Goal: Information Seeking & Learning: Learn about a topic

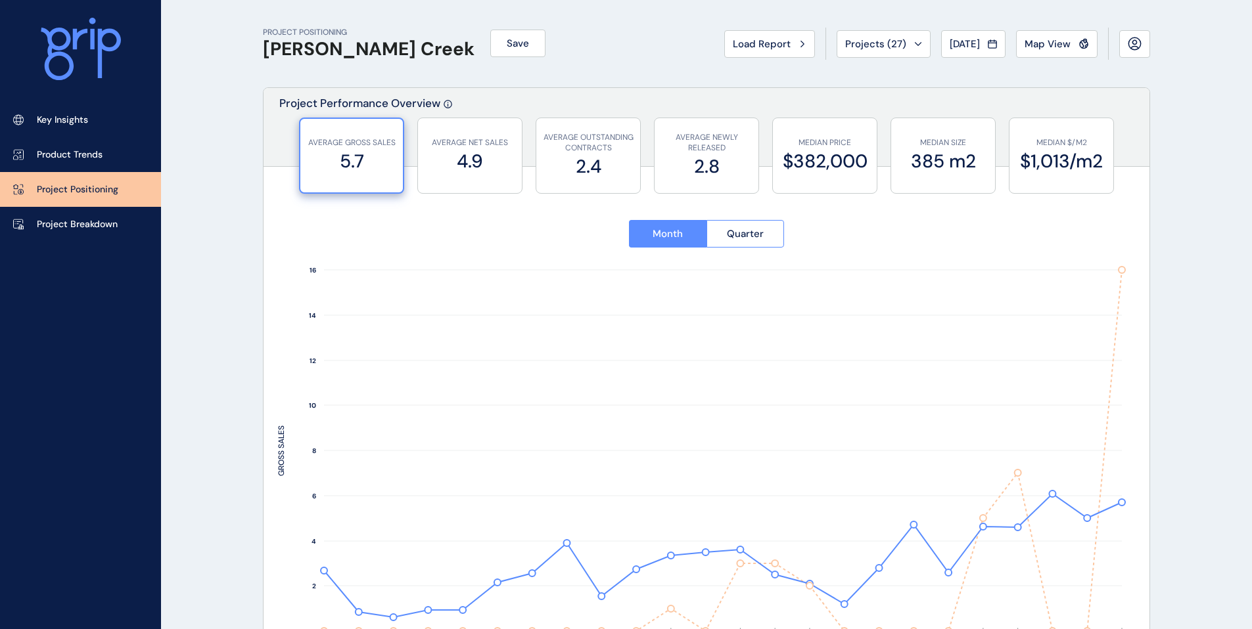
click at [89, 194] on p "Project Positioning" at bounding box center [77, 189] width 81 height 13
click at [79, 120] on p "Key Insights" at bounding box center [62, 120] width 51 height 13
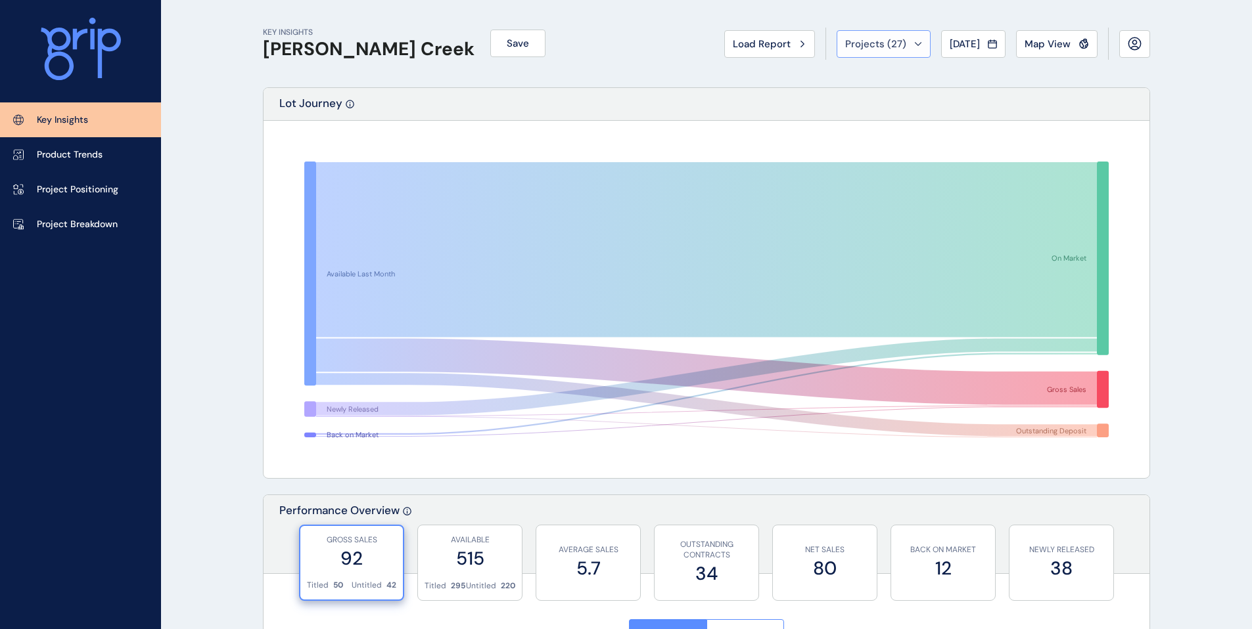
click at [875, 54] on button "Projects ( 27 )" at bounding box center [883, 44] width 94 height 28
click at [875, 52] on button "Projects ( 27 )" at bounding box center [883, 44] width 94 height 28
click at [94, 219] on p "Project Breakdown" at bounding box center [77, 224] width 81 height 13
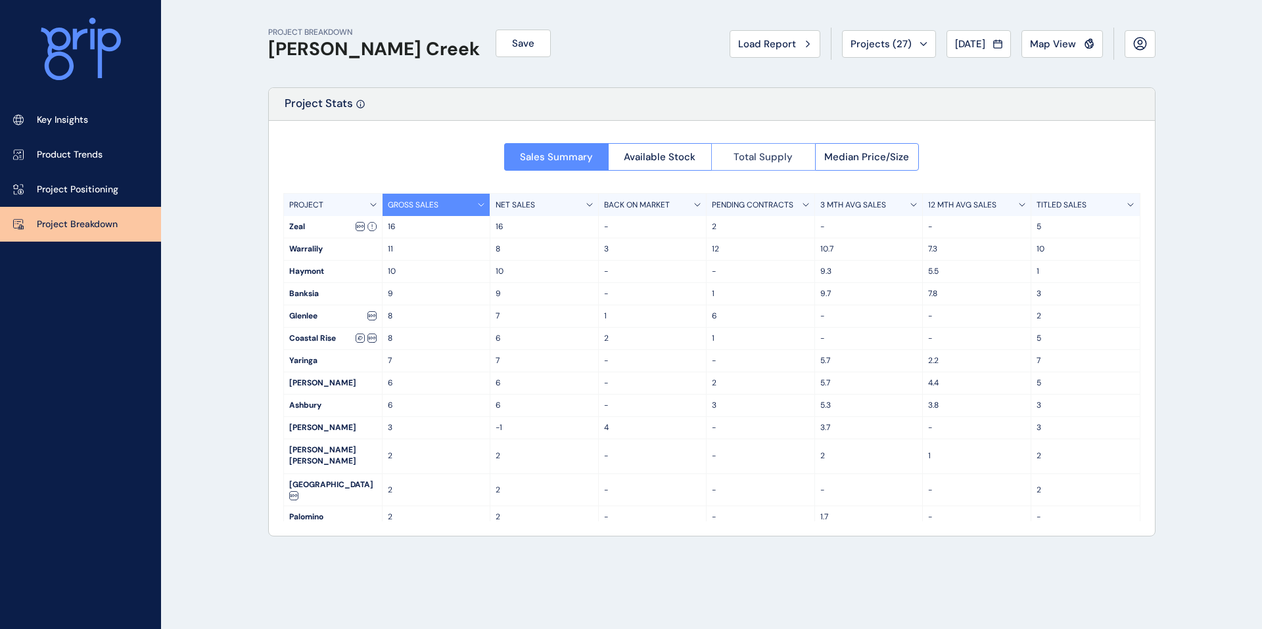
click at [762, 164] on button "Total Supply" at bounding box center [763, 157] width 104 height 28
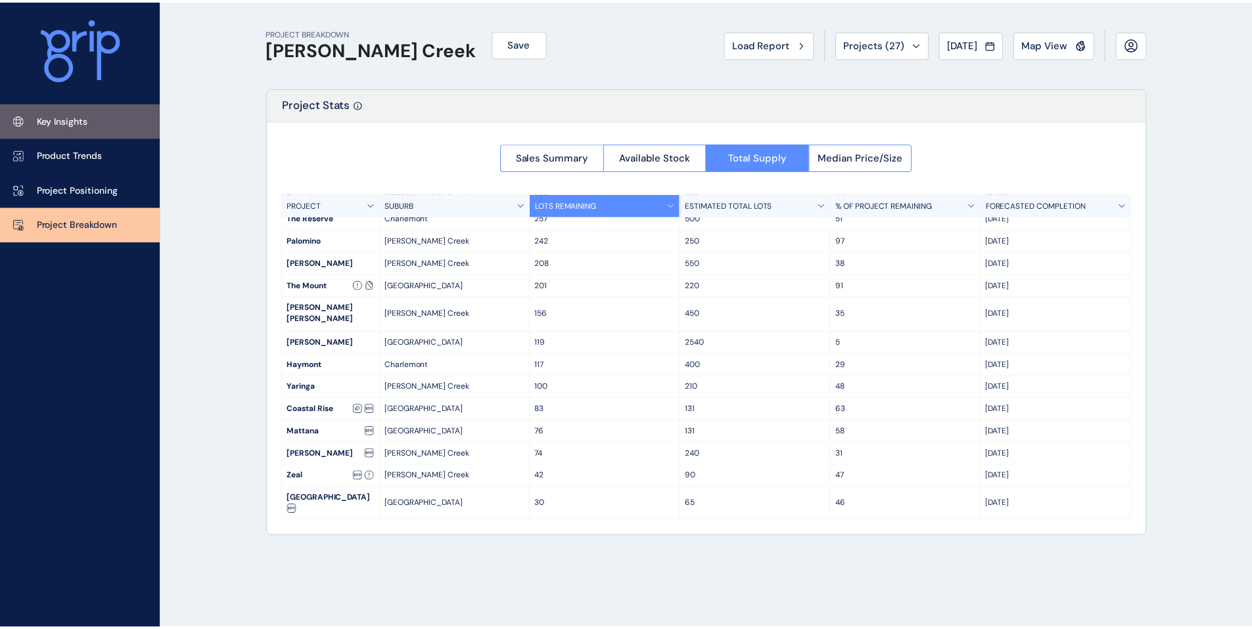
scroll to position [100, 0]
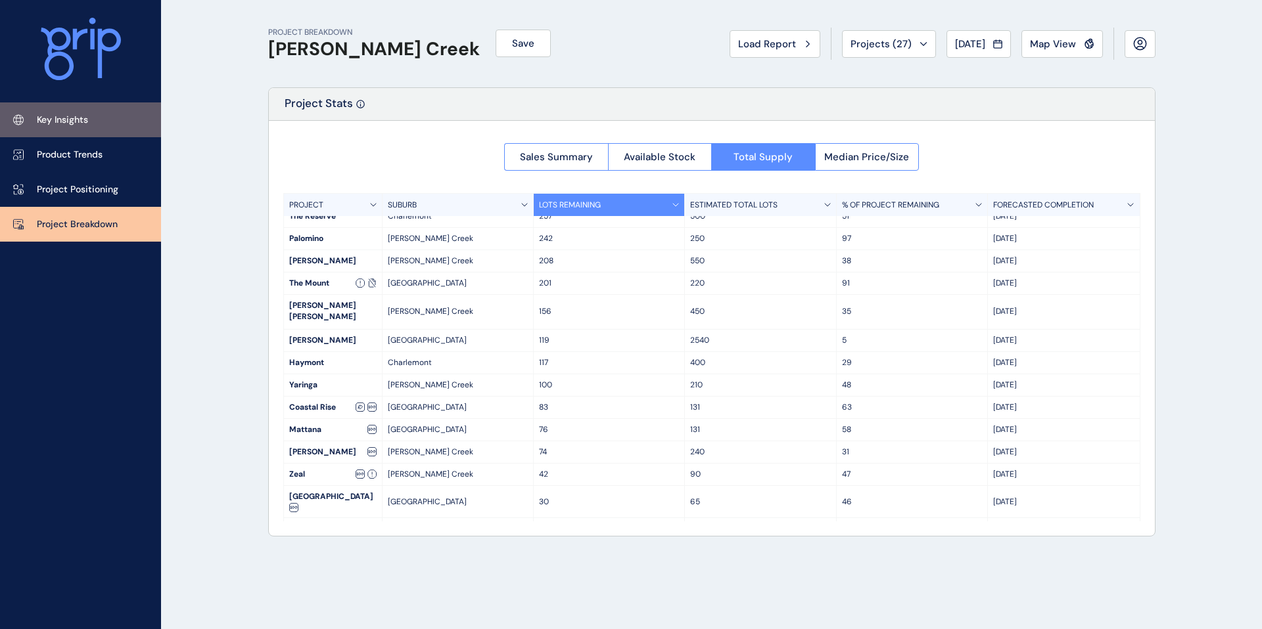
click at [72, 111] on link "Key Insights" at bounding box center [80, 119] width 161 height 35
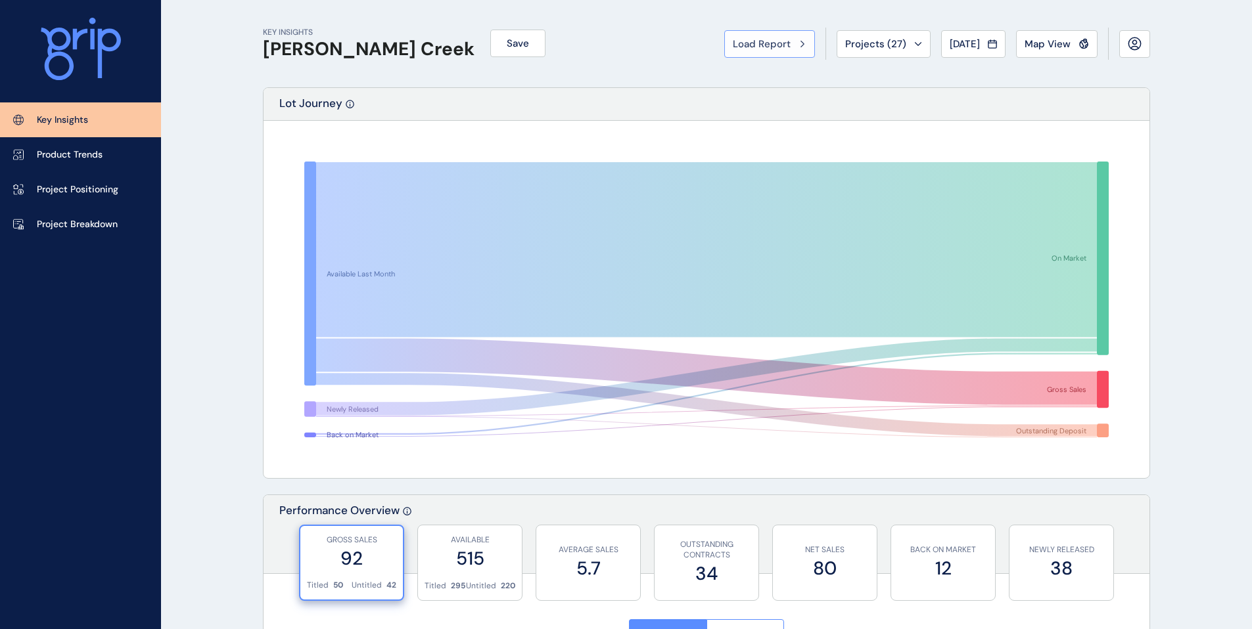
click at [787, 37] on div "Load Report" at bounding box center [770, 43] width 74 height 13
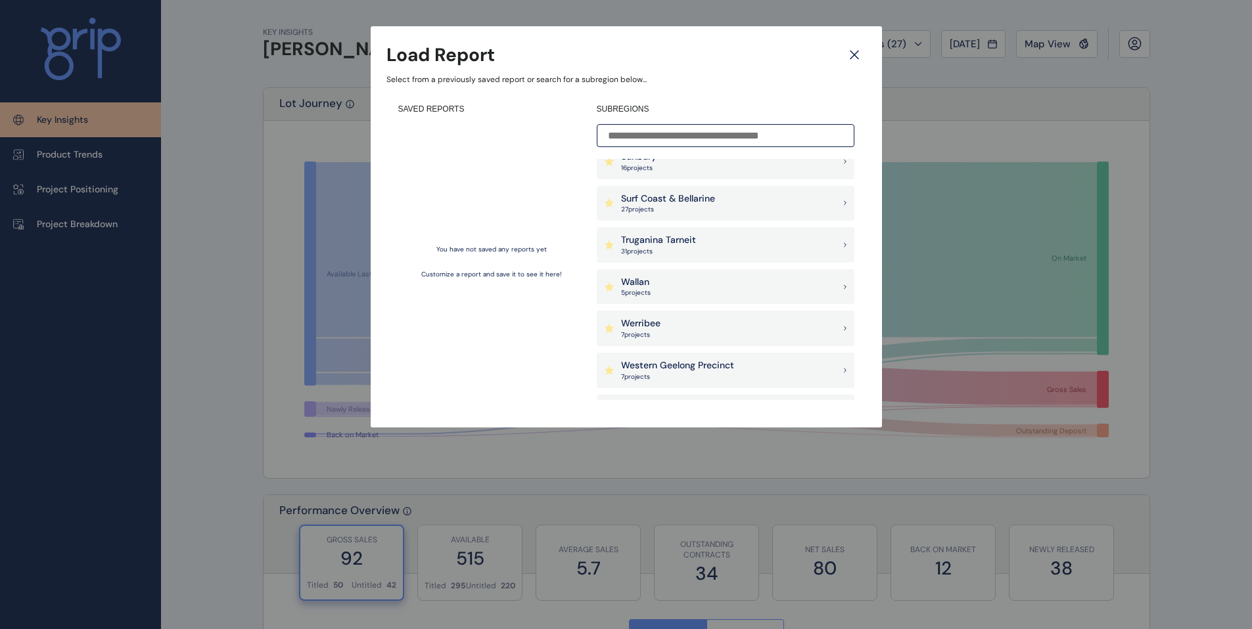
scroll to position [921, 0]
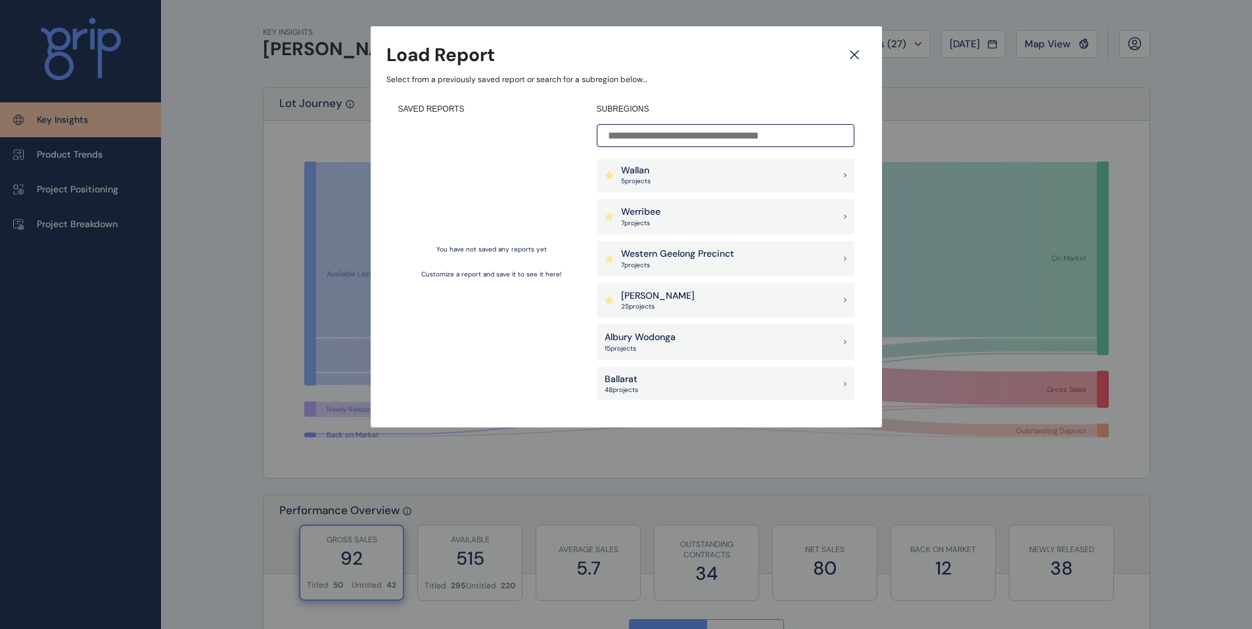
click at [711, 264] on p "7 project s" at bounding box center [677, 265] width 113 height 9
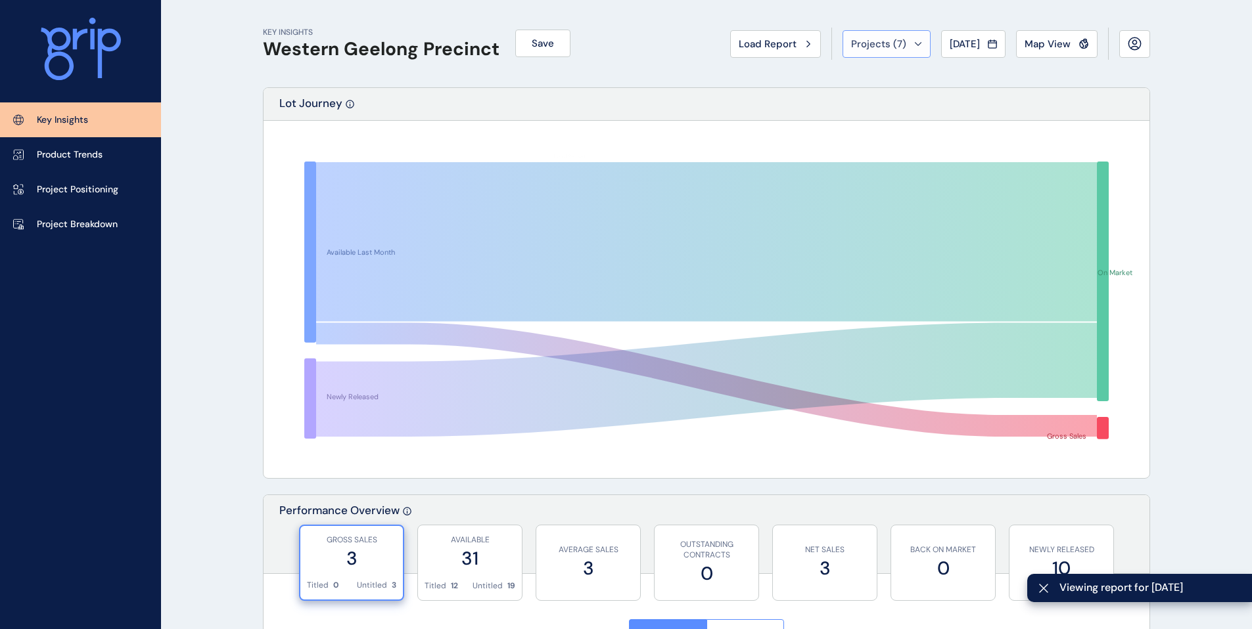
click at [915, 43] on icon at bounding box center [918, 43] width 6 height 3
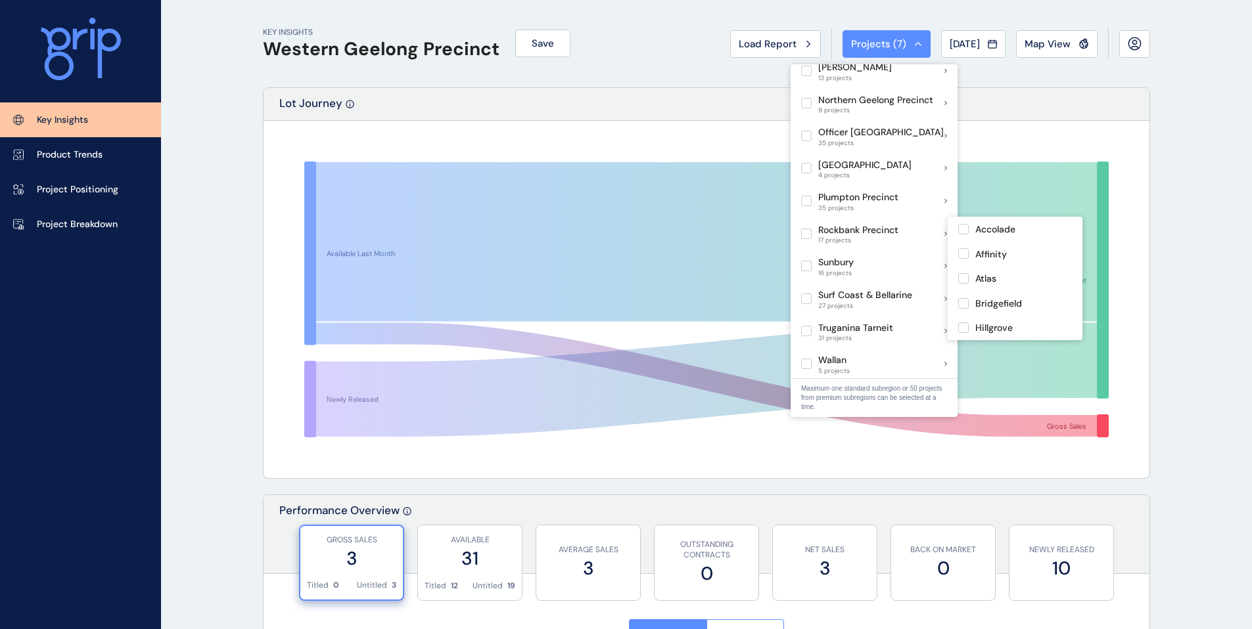
scroll to position [462, 0]
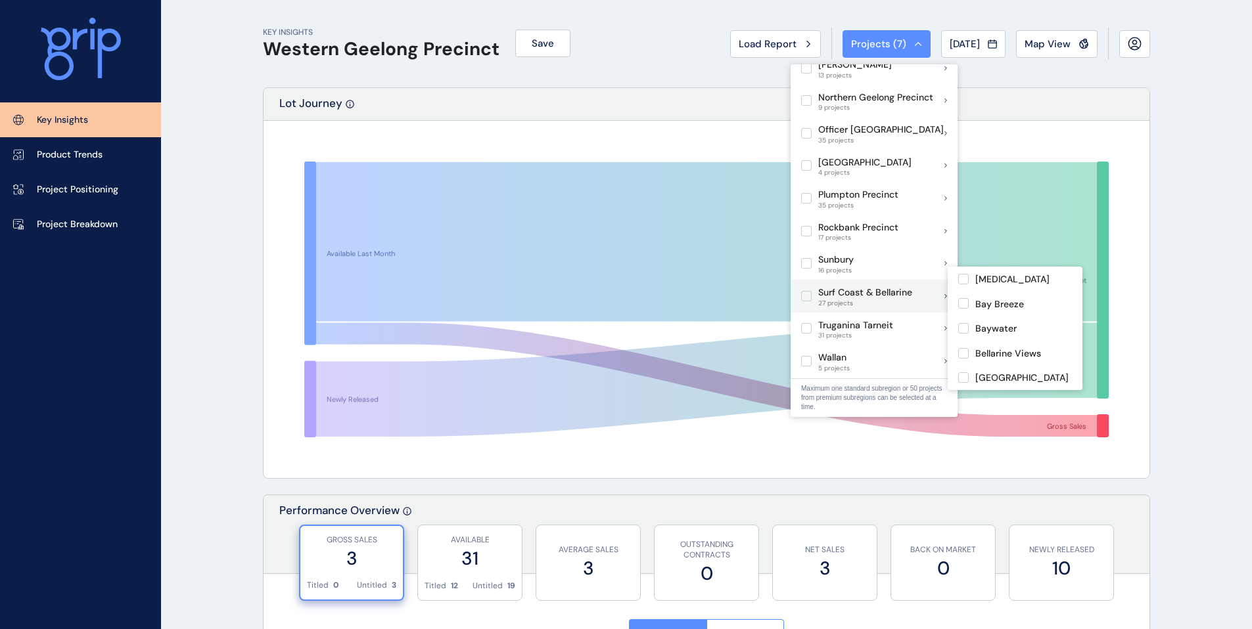
click at [870, 300] on span "27 projects" at bounding box center [865, 304] width 94 height 8
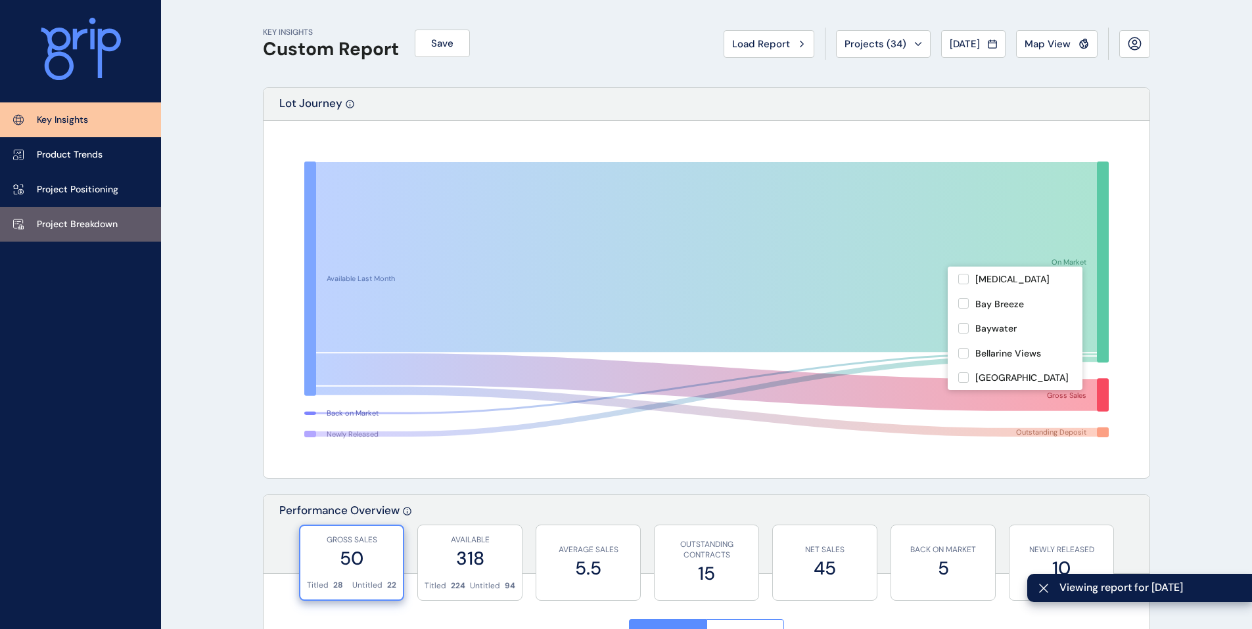
click at [80, 225] on p "Project Breakdown" at bounding box center [77, 224] width 81 height 13
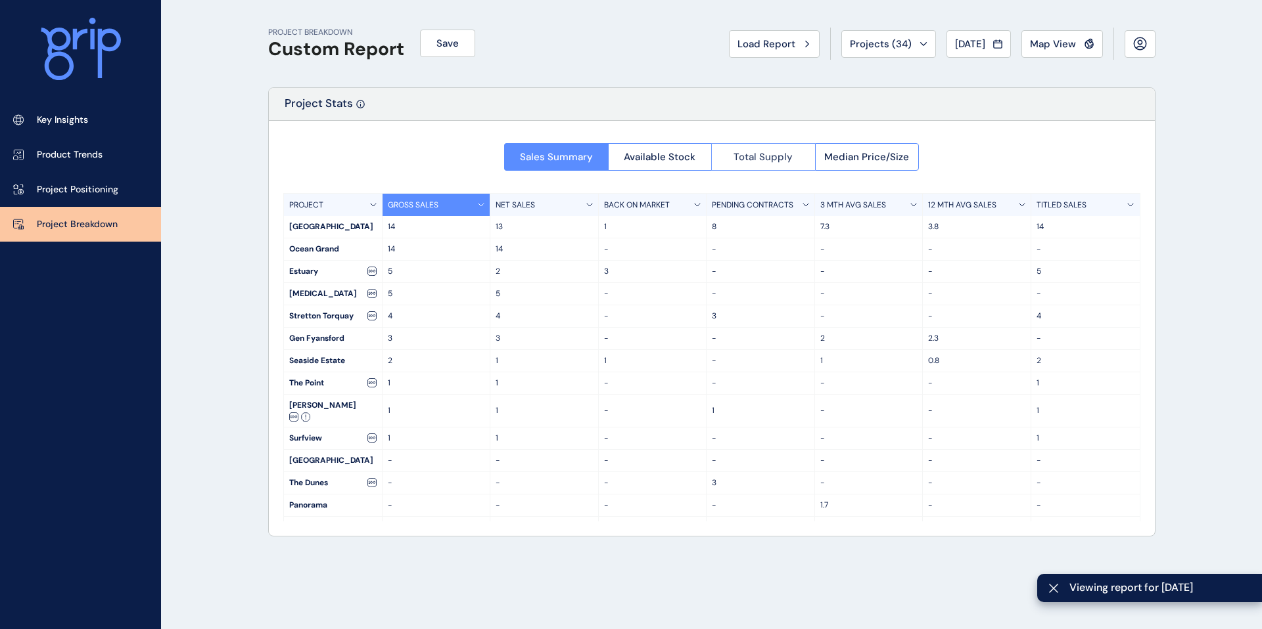
click at [753, 158] on span "Total Supply" at bounding box center [762, 156] width 59 height 13
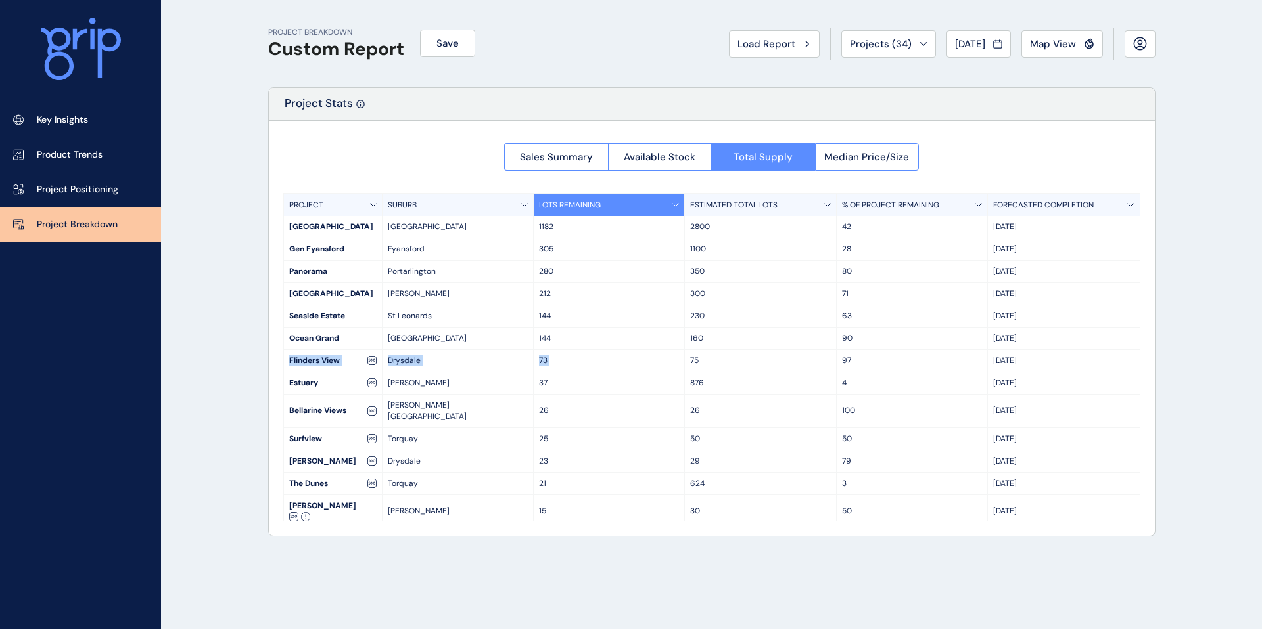
drag, startPoint x: 288, startPoint y: 360, endPoint x: 777, endPoint y: 355, distance: 488.9
click at [777, 355] on div "Flinders View Drysdale 73 75 97 Oct '26" at bounding box center [711, 361] width 855 height 22
click at [780, 364] on p "75" at bounding box center [760, 360] width 140 height 11
click at [79, 187] on p "Project Positioning" at bounding box center [77, 189] width 81 height 13
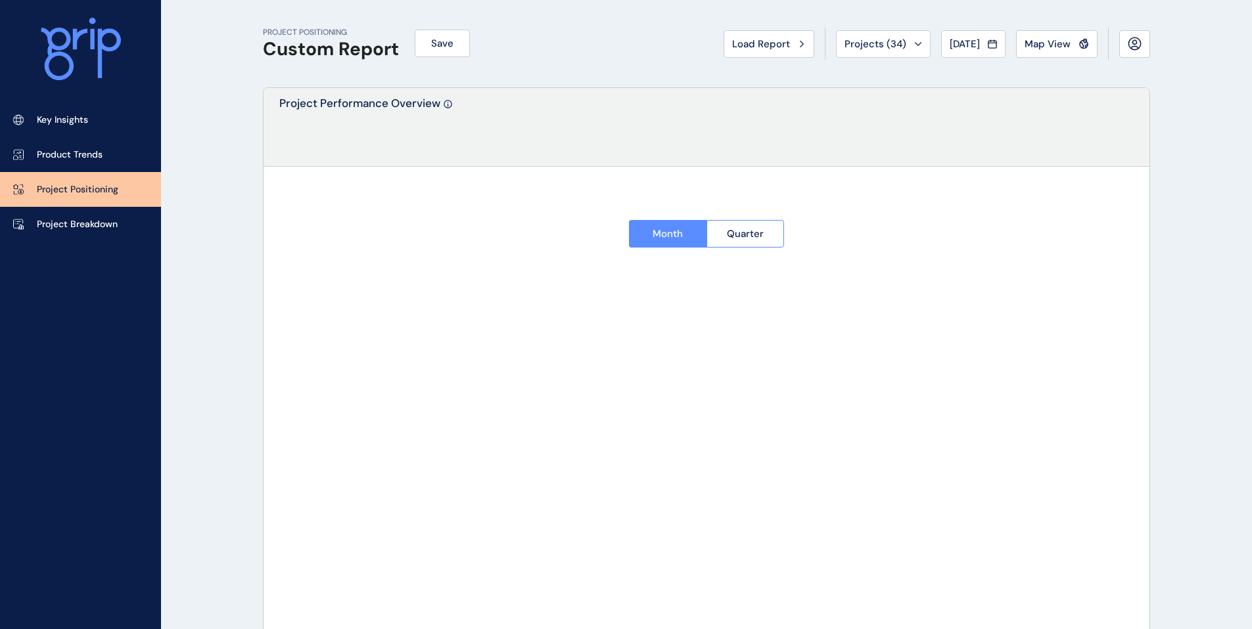
type input "********"
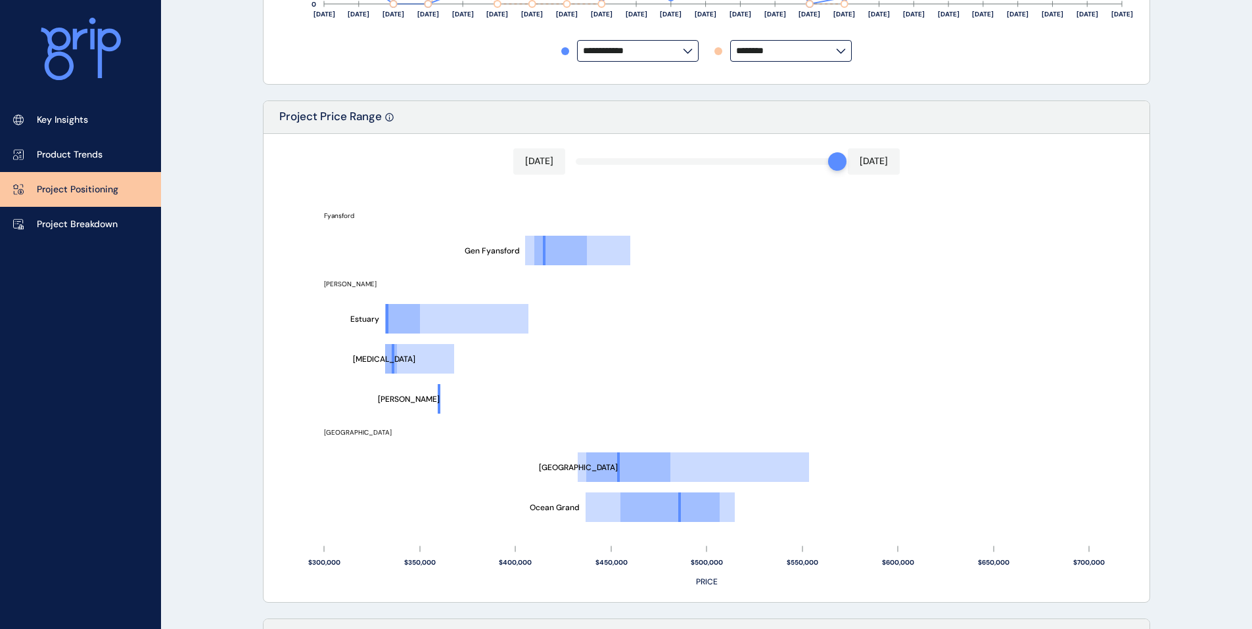
scroll to position [624, 0]
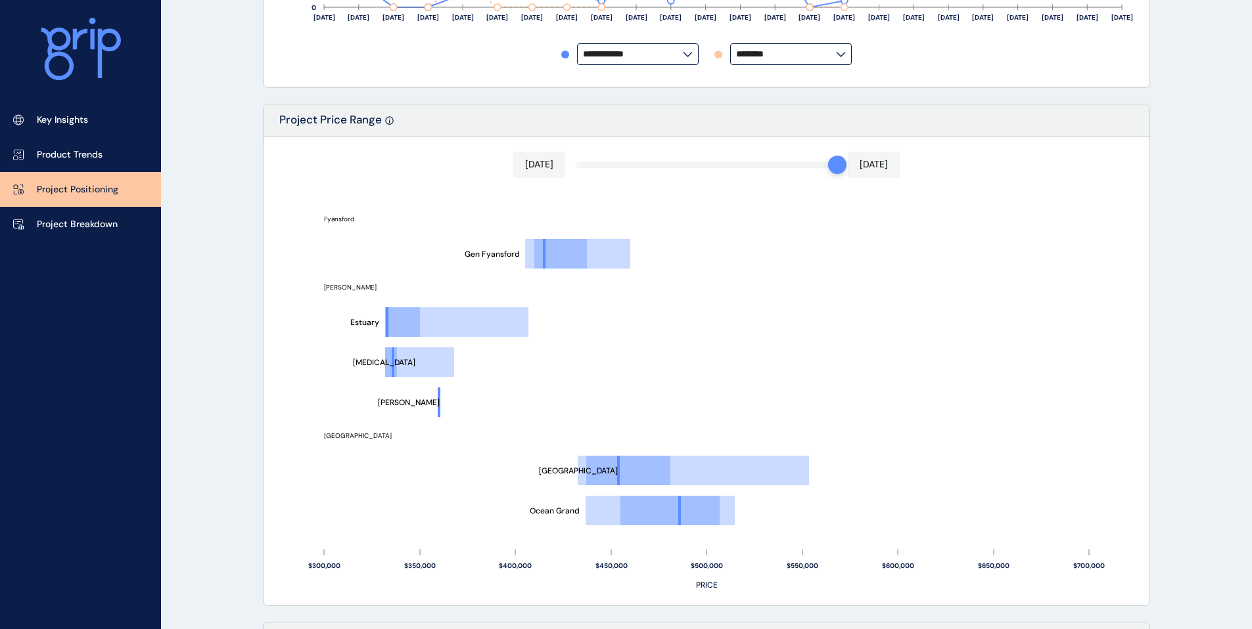
click at [752, 51] on input "********" at bounding box center [786, 54] width 100 height 10
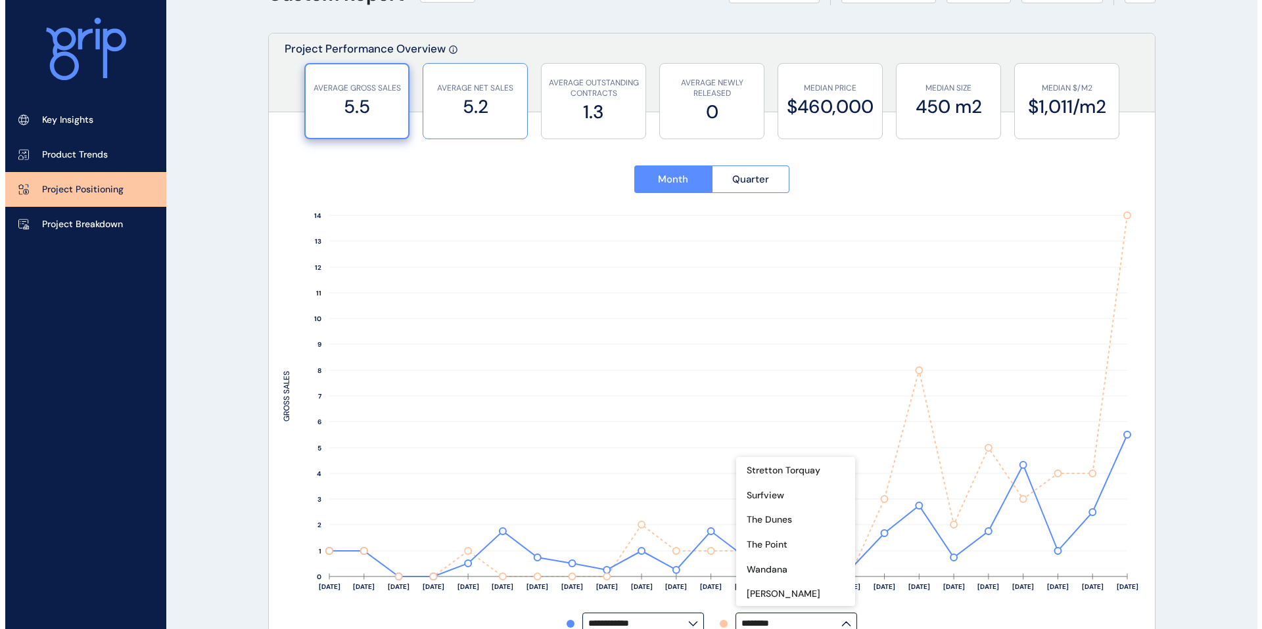
scroll to position [0, 0]
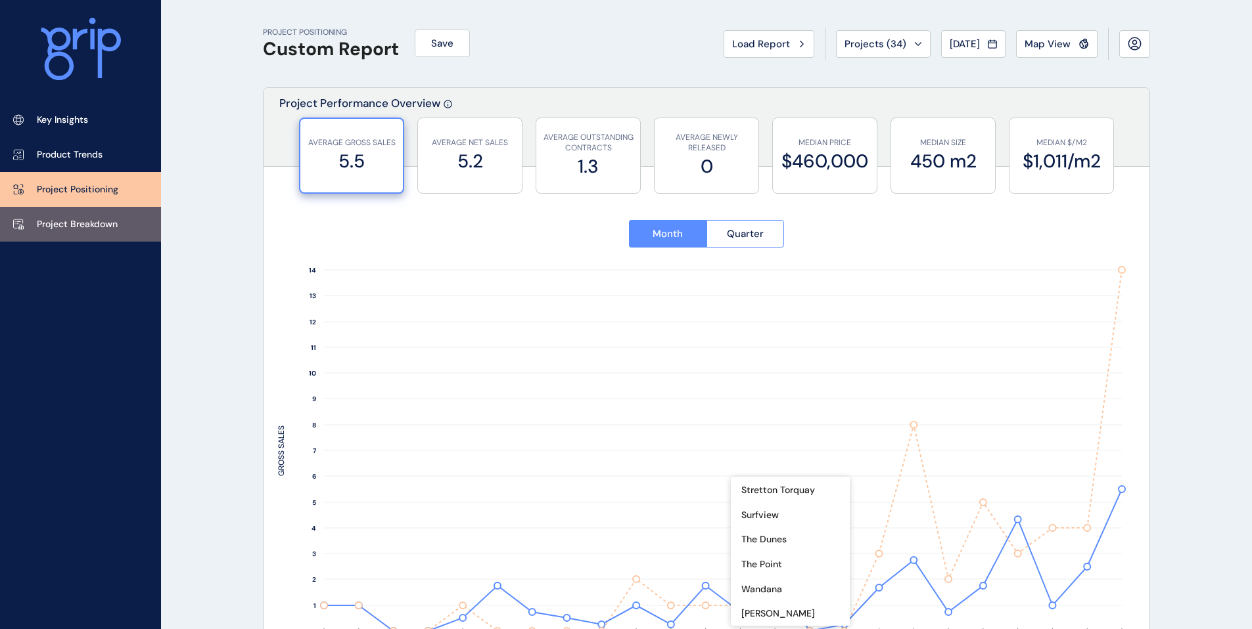
click at [62, 214] on link "Project Breakdown" at bounding box center [80, 224] width 161 height 35
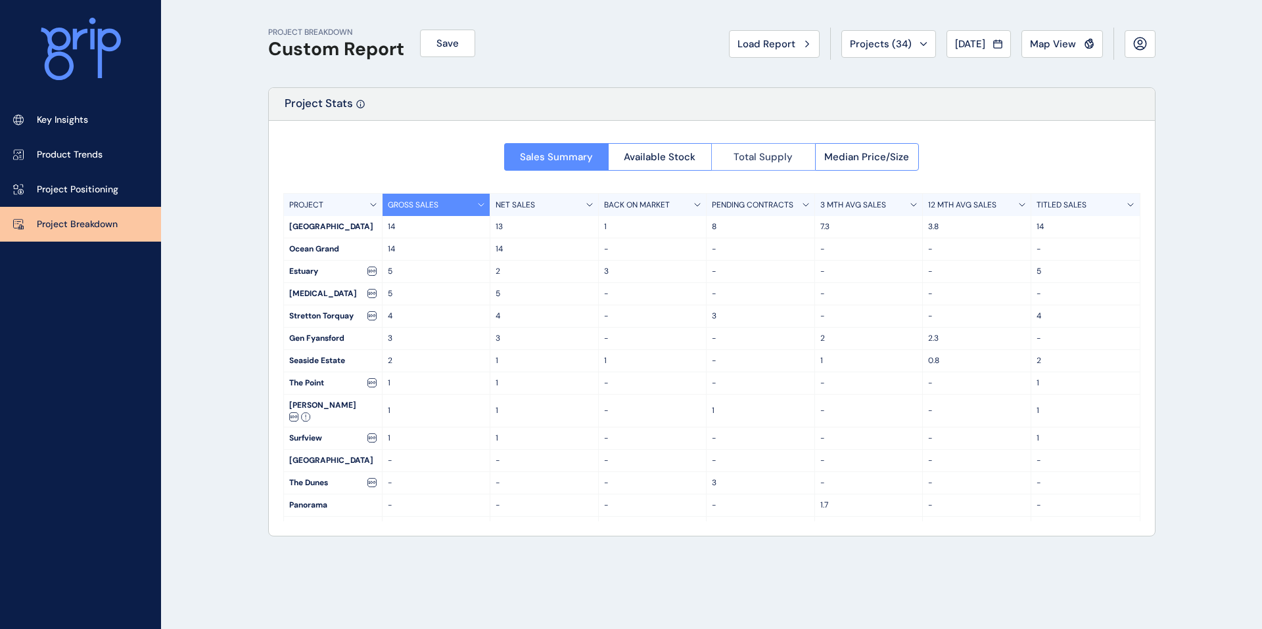
click at [742, 164] on button "Total Supply" at bounding box center [763, 157] width 104 height 28
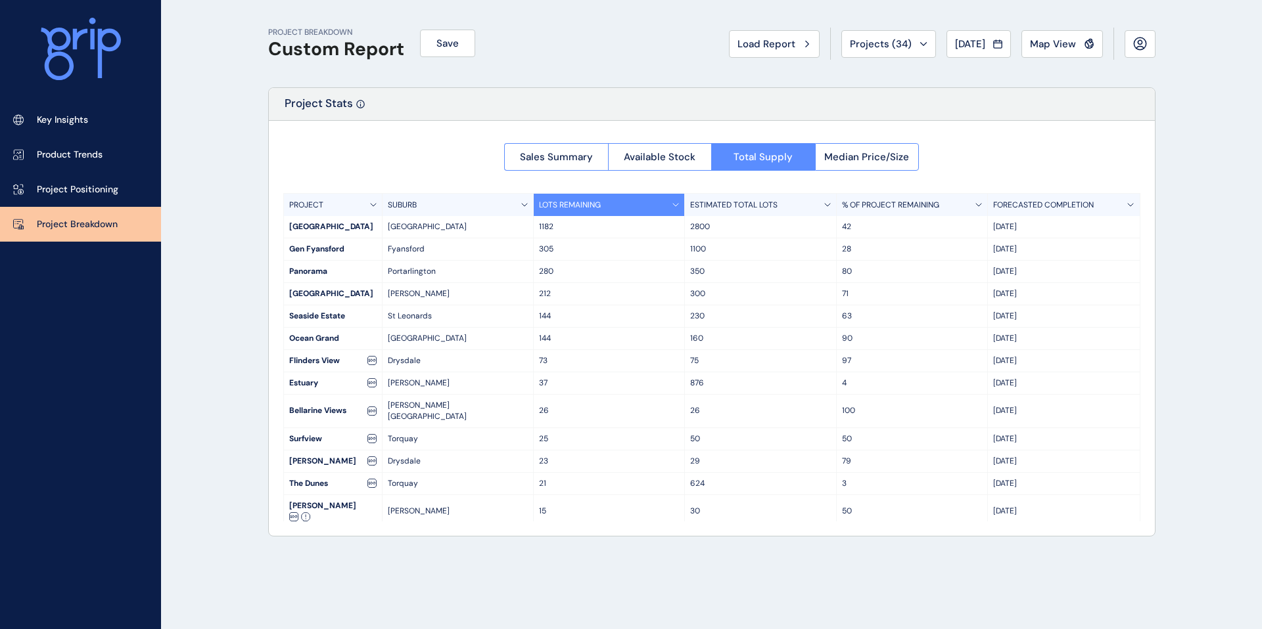
click at [421, 363] on p "Drysdale" at bounding box center [458, 360] width 140 height 11
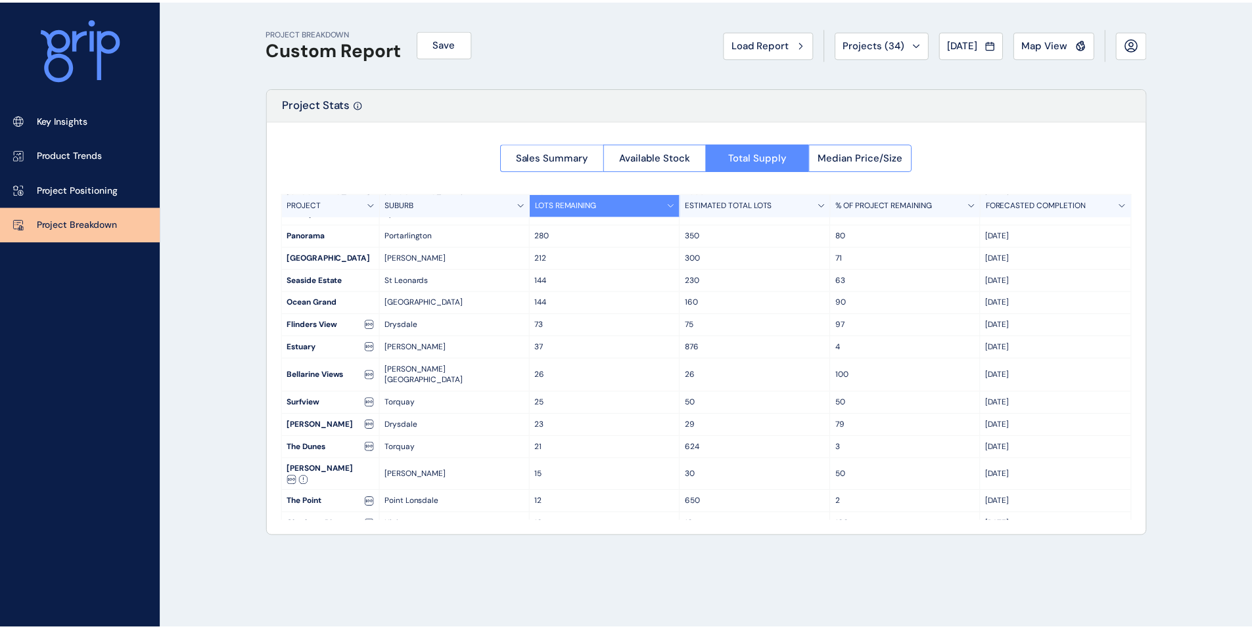
scroll to position [74, 0]
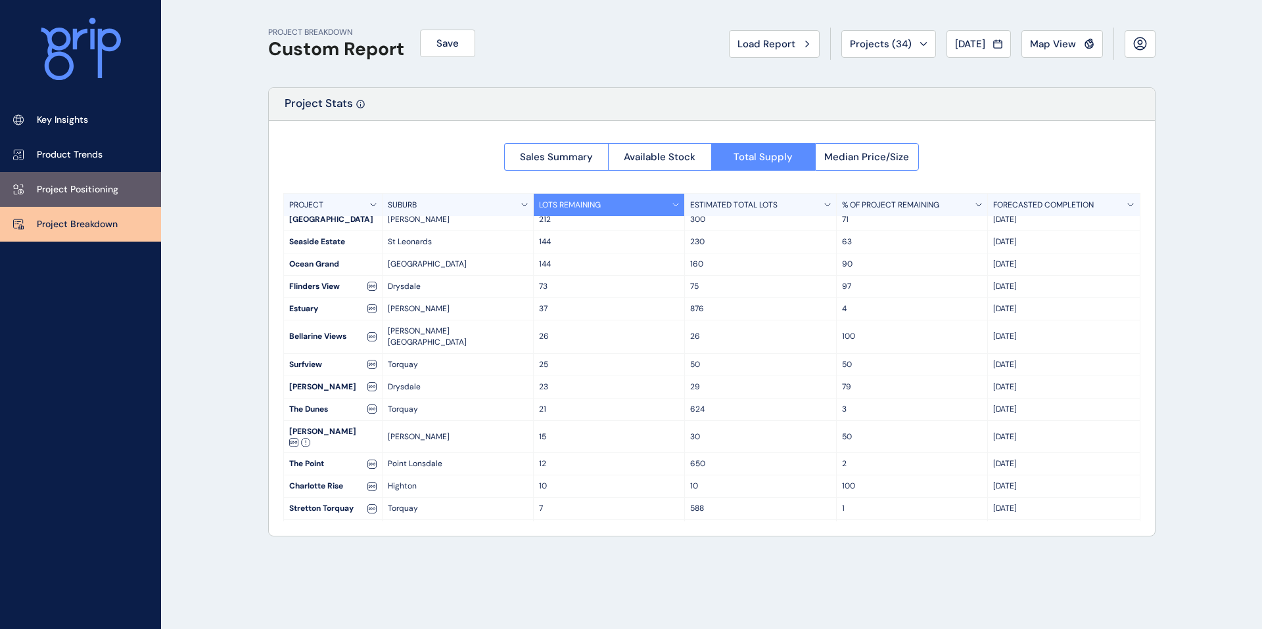
click at [74, 191] on p "Project Positioning" at bounding box center [77, 189] width 81 height 13
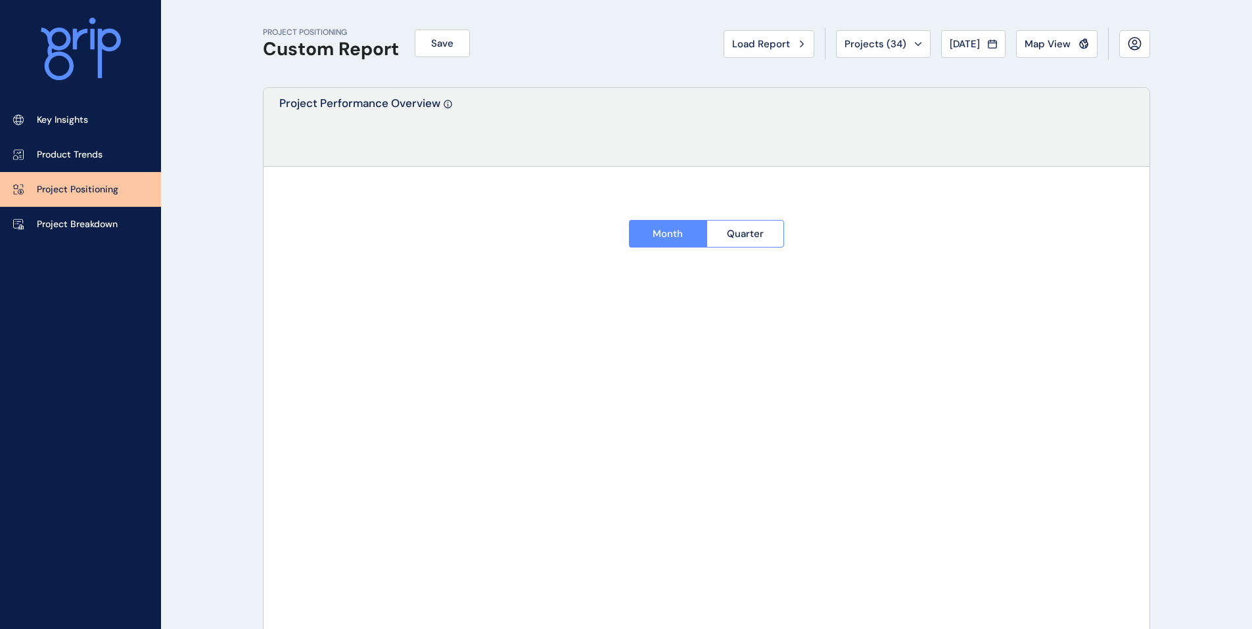
type input "********"
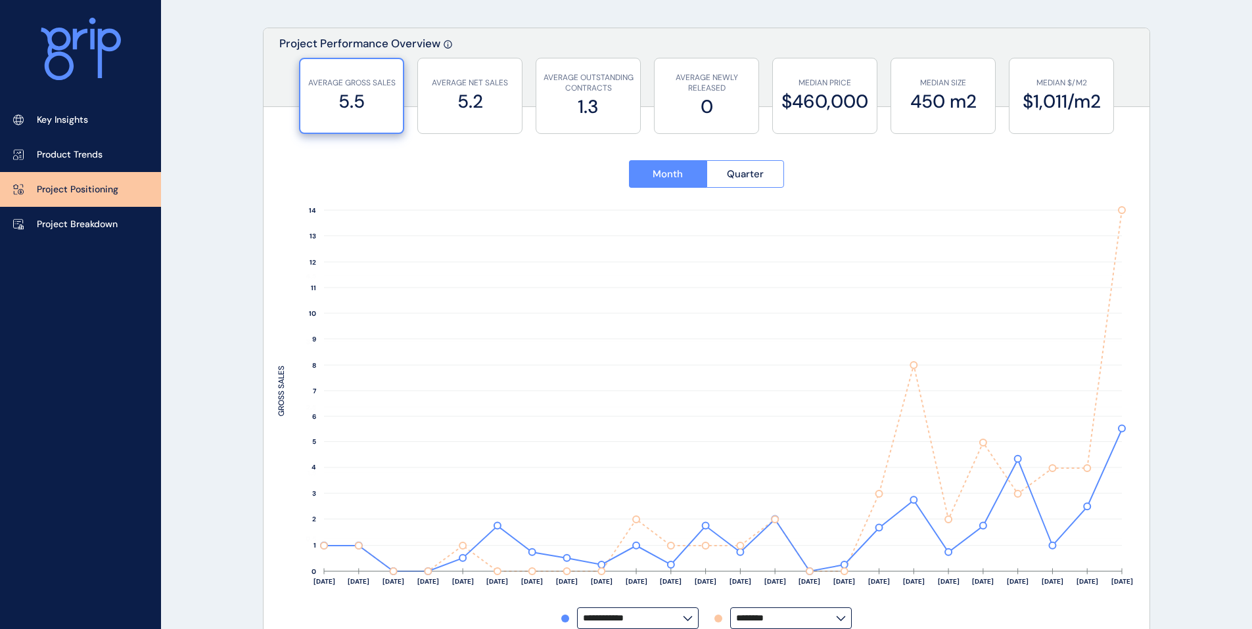
scroll to position [415, 0]
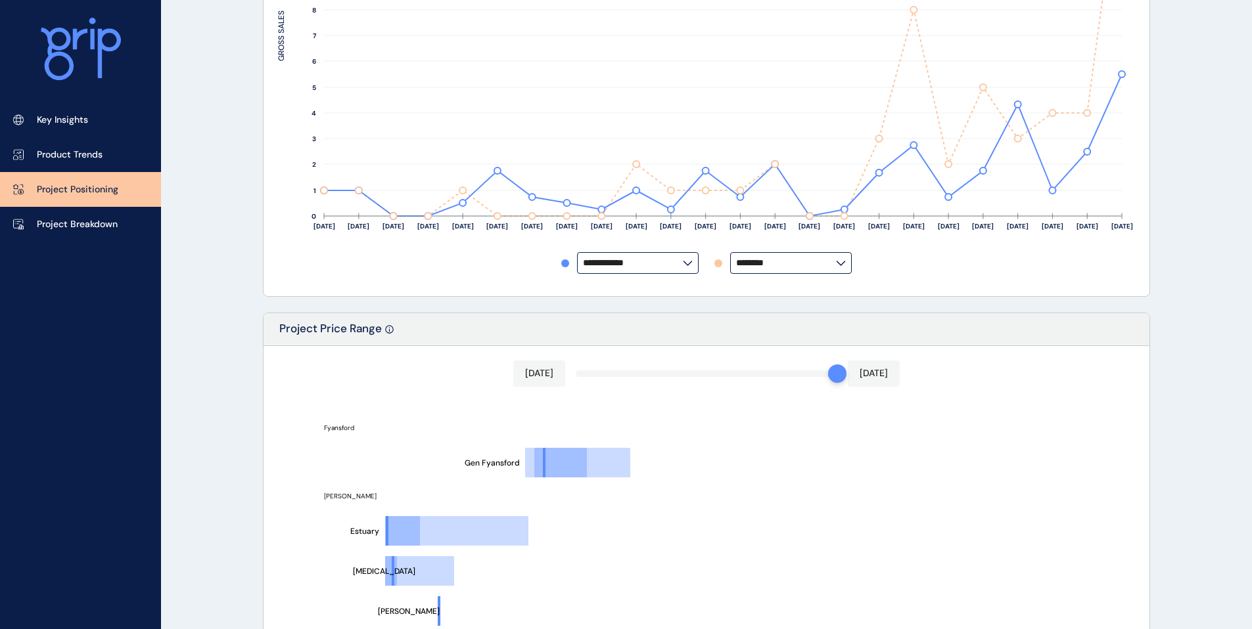
click at [652, 279] on div "**********" at bounding box center [706, 32] width 857 height 499
click at [653, 266] on input "**********" at bounding box center [633, 263] width 100 height 10
click at [627, 196] on p "Flinders View" at bounding box center [617, 189] width 58 height 13
type input "**********"
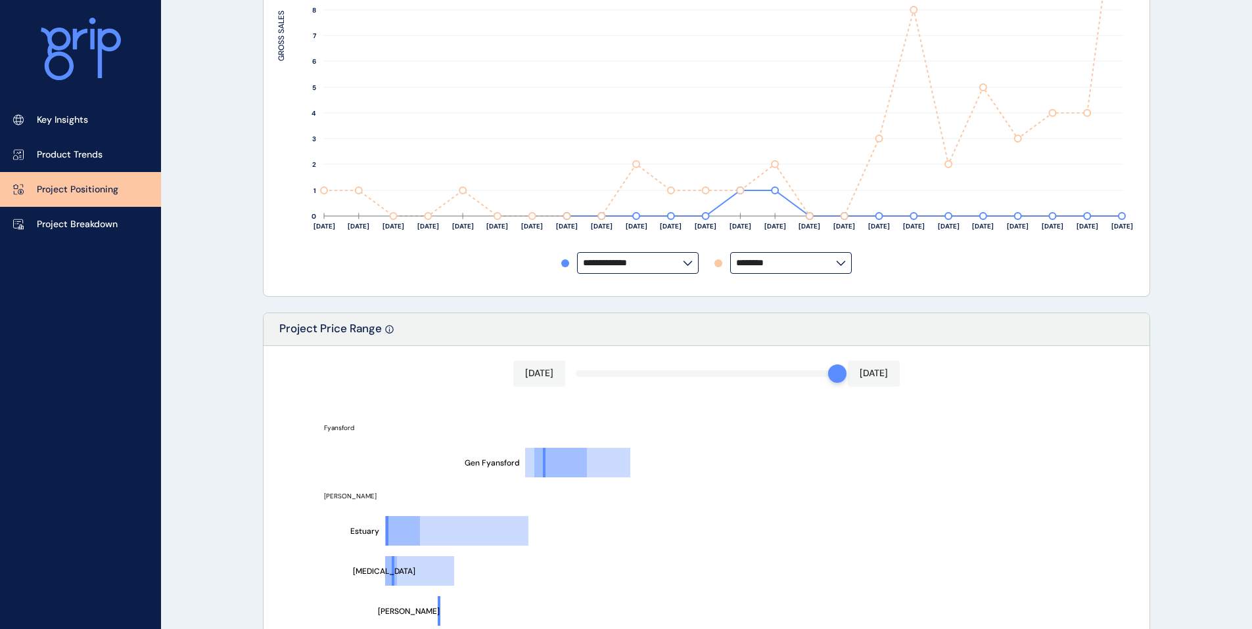
click at [807, 267] on input "********" at bounding box center [786, 263] width 100 height 10
click at [771, 95] on p "Oakdene" at bounding box center [760, 88] width 38 height 13
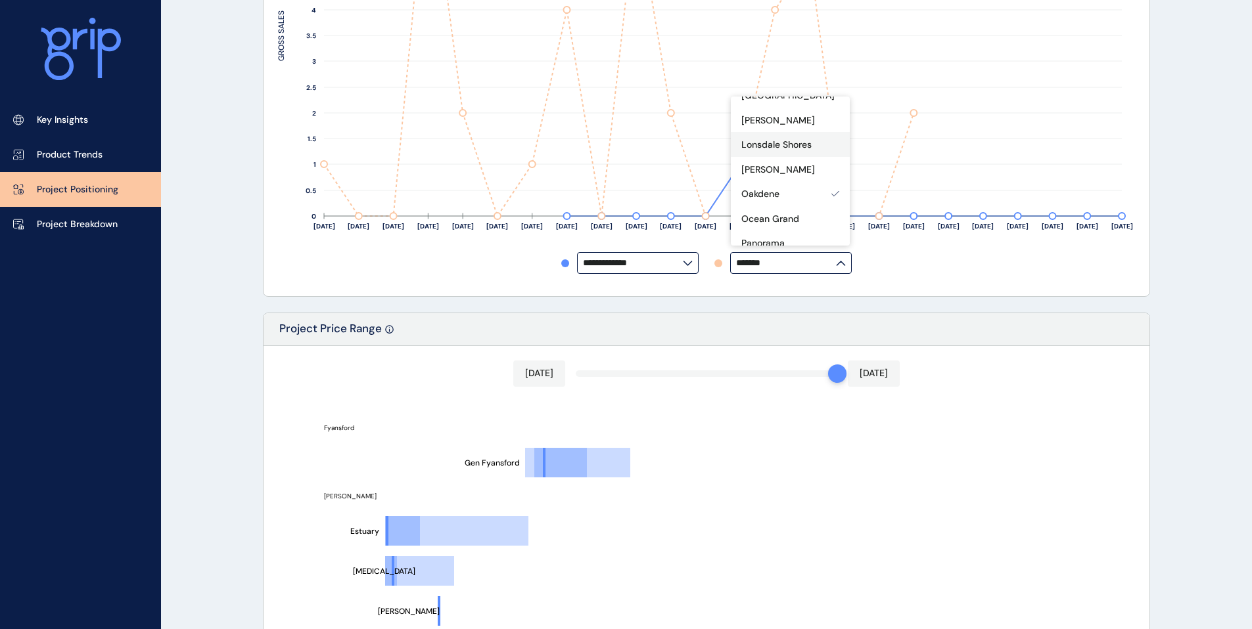
scroll to position [384, 0]
click at [769, 183] on div "[PERSON_NAME]" at bounding box center [790, 170] width 119 height 25
type input "******"
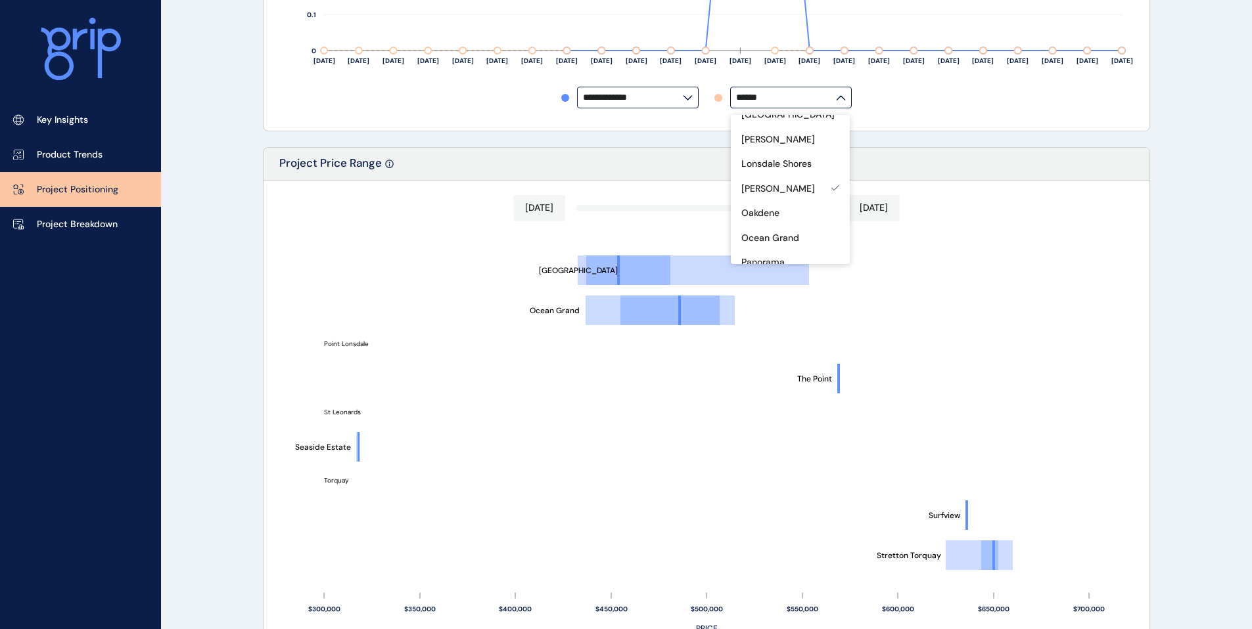
scroll to position [246, 0]
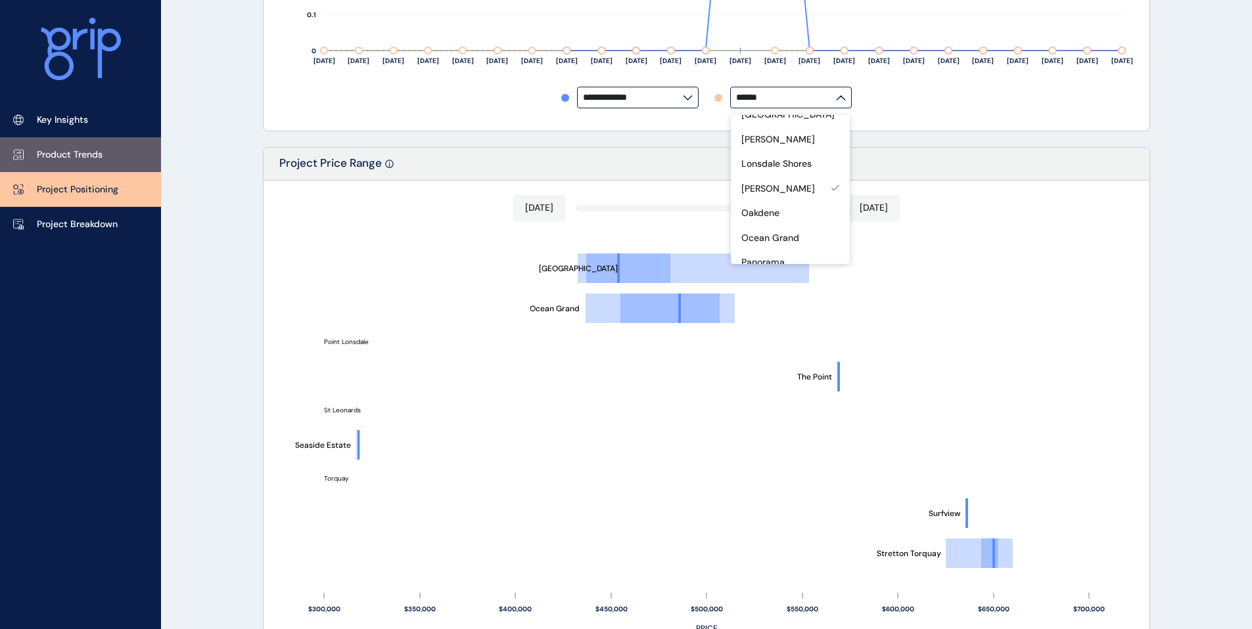
click at [102, 139] on link "Product Trends" at bounding box center [80, 154] width 161 height 35
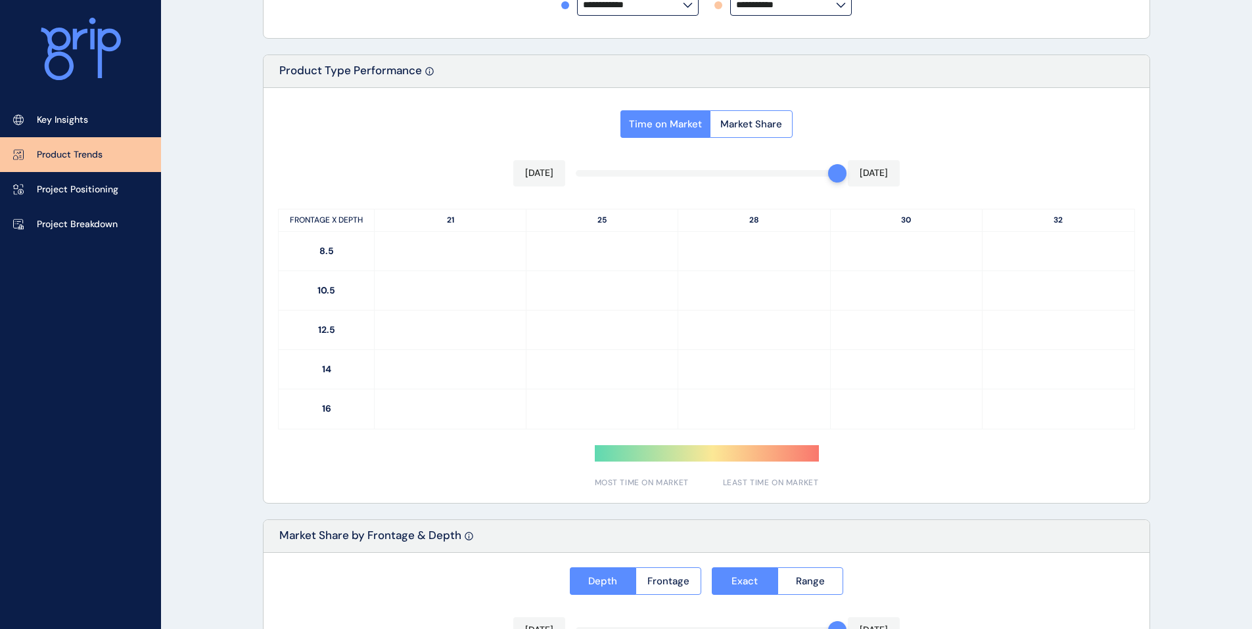
type input "*********"
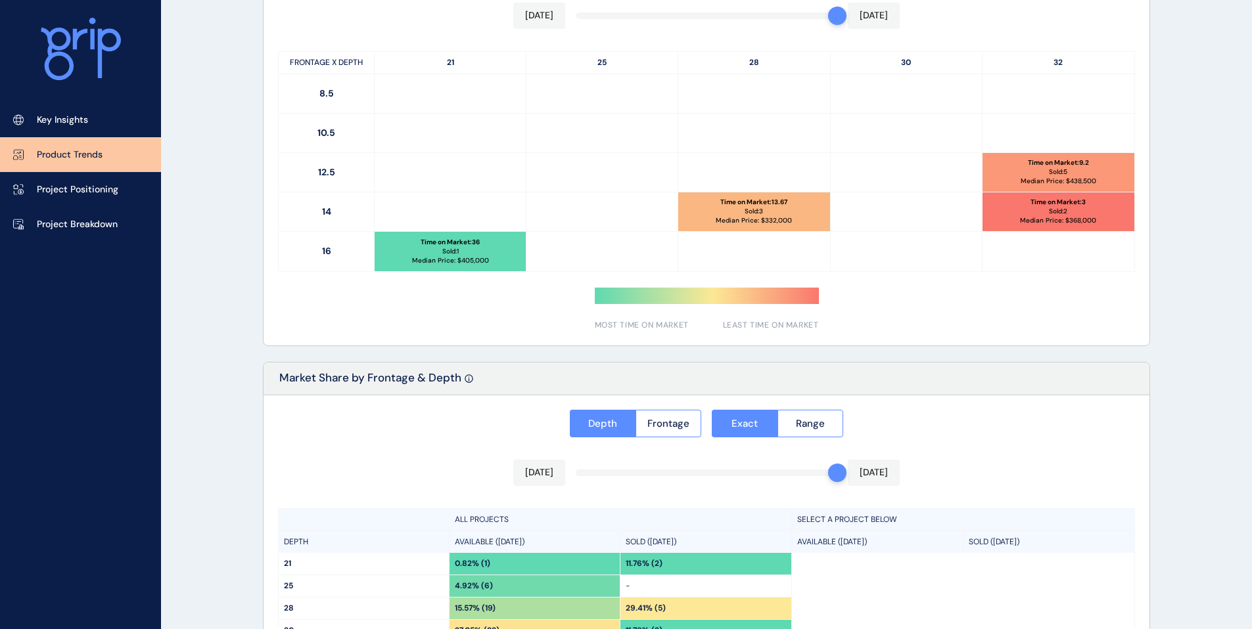
scroll to position [529, 0]
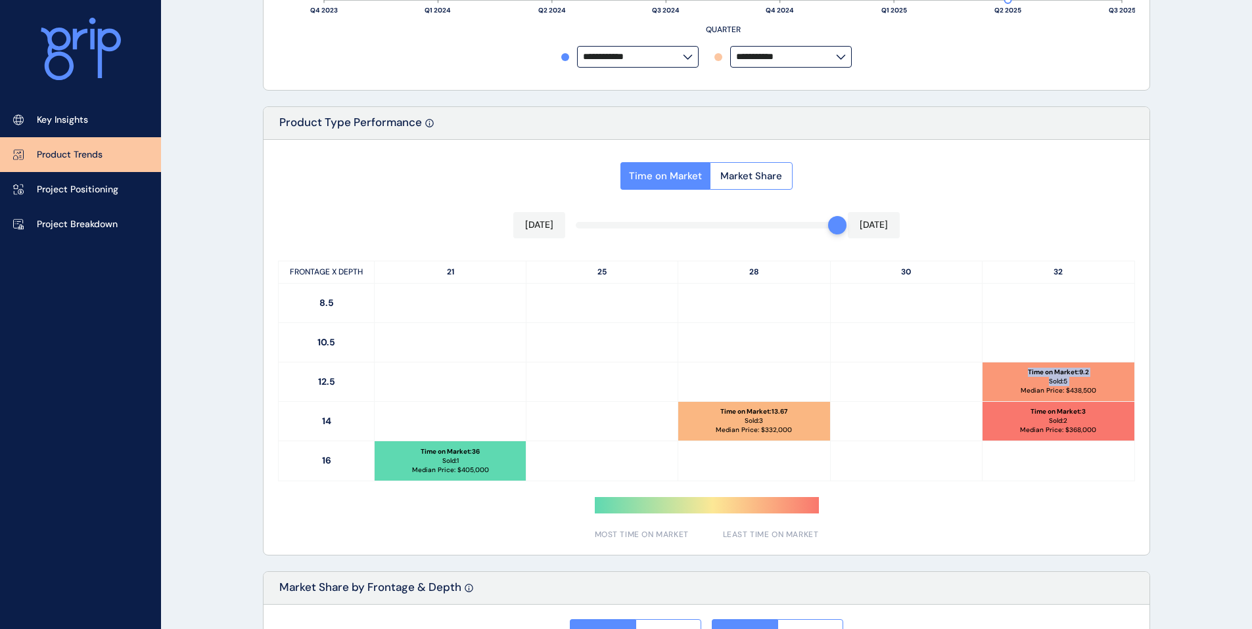
drag, startPoint x: 1023, startPoint y: 373, endPoint x: 1116, endPoint y: 376, distance: 93.4
click at [1116, 376] on div "Time on Market : 9.2 Sold: 5 Median Price: $ 438,500" at bounding box center [1058, 382] width 152 height 39
click at [1109, 385] on div "Time on Market : 9.2 Sold: 5 Median Price: $ 438,500" at bounding box center [1058, 382] width 152 height 39
drag, startPoint x: 1064, startPoint y: 392, endPoint x: 1112, endPoint y: 392, distance: 48.0
click at [1112, 392] on div "Time on Market : 9.2 Sold: 5 Median Price: $ 438,500" at bounding box center [1058, 382] width 152 height 39
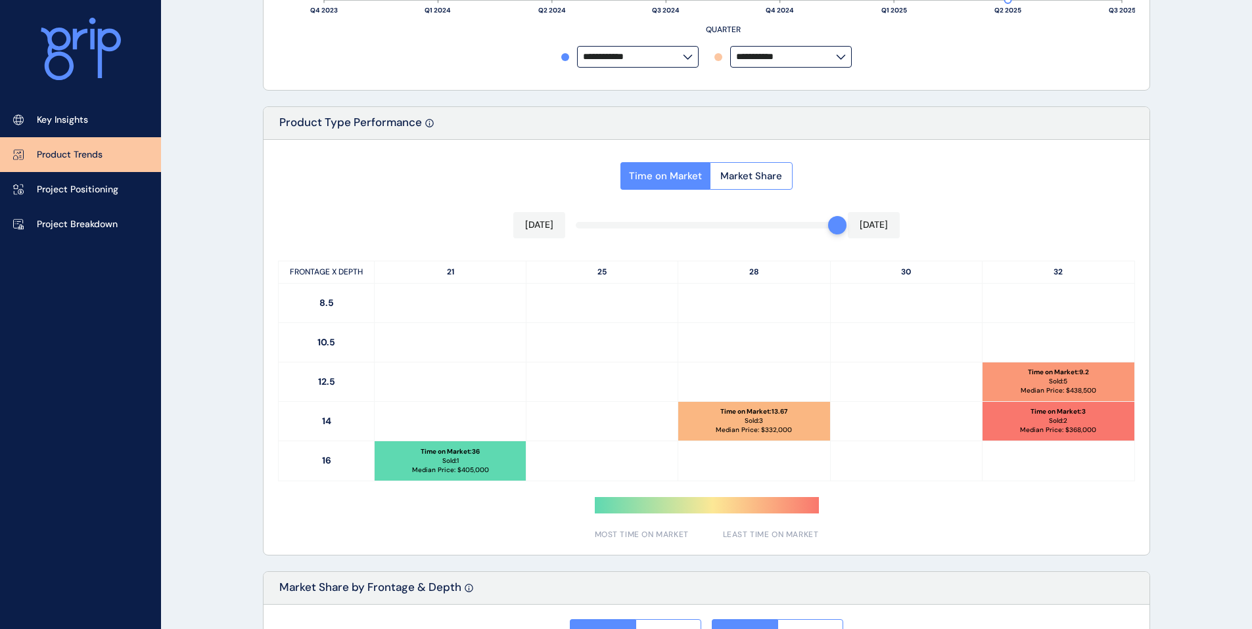
click at [1093, 385] on div "Time on Market : 9.2 Sold: 5 Median Price: $ 438,500" at bounding box center [1058, 382] width 152 height 39
drag, startPoint x: 1033, startPoint y: 375, endPoint x: 1112, endPoint y: 373, distance: 78.9
click at [1112, 373] on div "Time on Market : 9.2 Sold: 5 Median Price: $ 438,500" at bounding box center [1058, 382] width 152 height 39
click at [1094, 374] on div "Time on Market : 9.2 Sold: 5 Median Price: $ 438,500" at bounding box center [1058, 382] width 152 height 39
click at [505, 450] on div "Time on Market : 36 Sold: 1 Median Price: $ 405,000" at bounding box center [450, 461] width 151 height 39
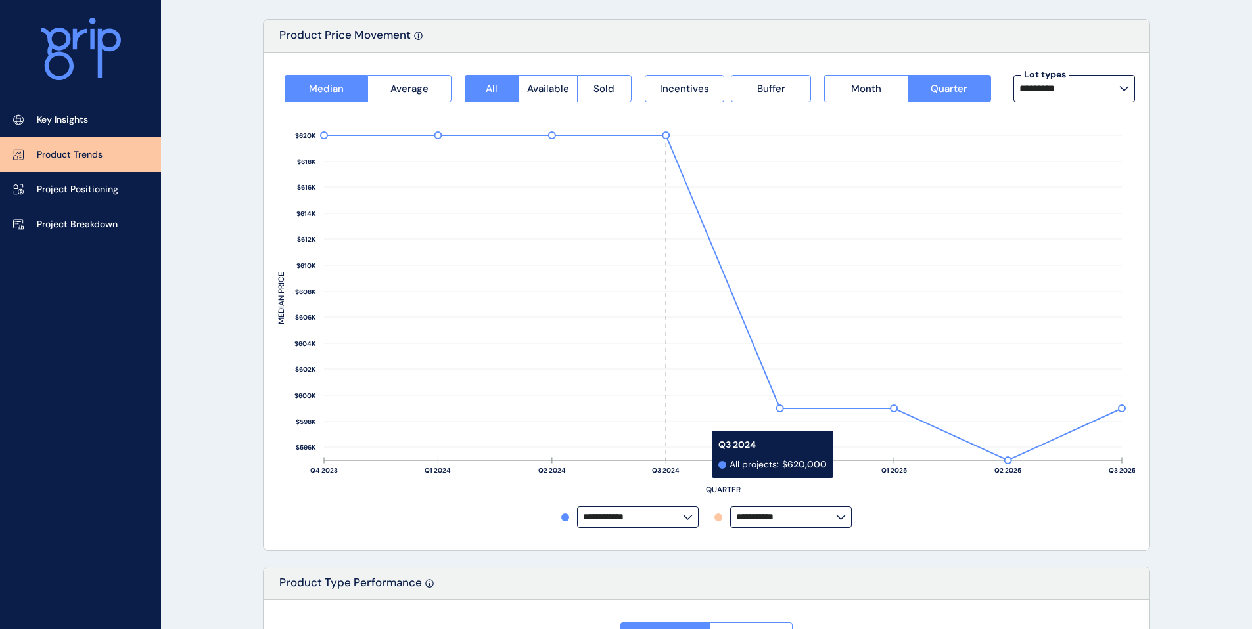
scroll to position [0, 0]
